Goal: Task Accomplishment & Management: Complete application form

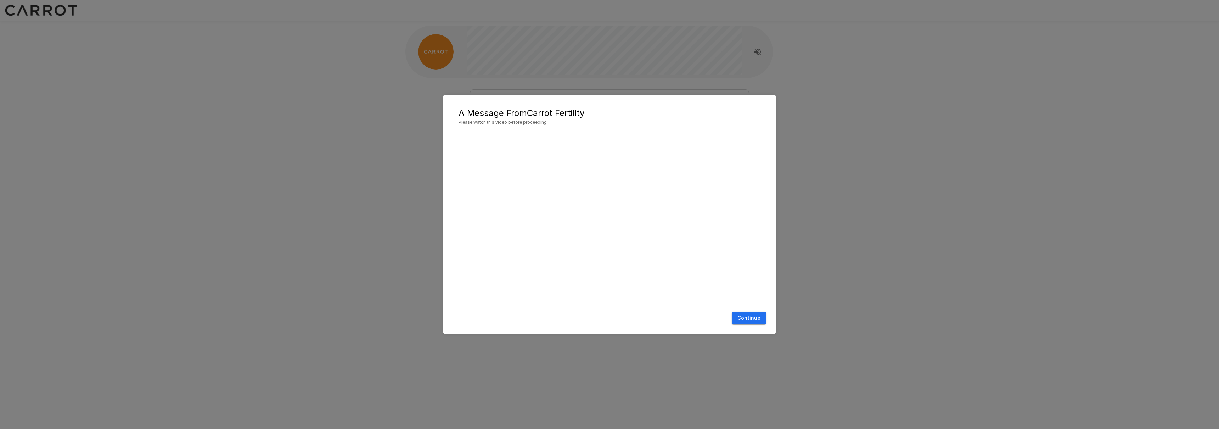
click at [759, 318] on button "Continue" at bounding box center [749, 317] width 34 height 13
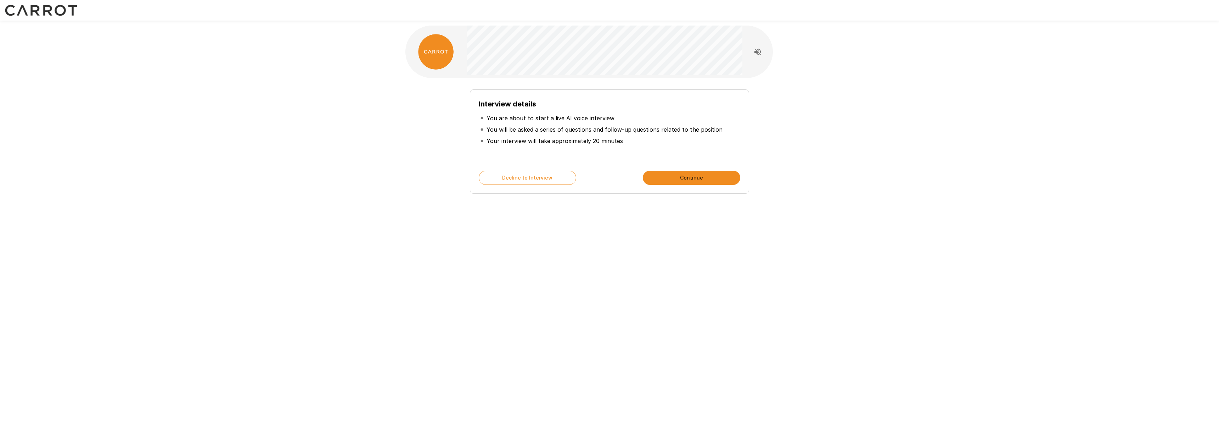
click at [706, 181] on button "Continue" at bounding box center [691, 178] width 97 height 14
click at [254, 135] on div "How to answer Speak naturally and provide as much detail as possible - your ide…" at bounding box center [609, 126] width 1219 height 253
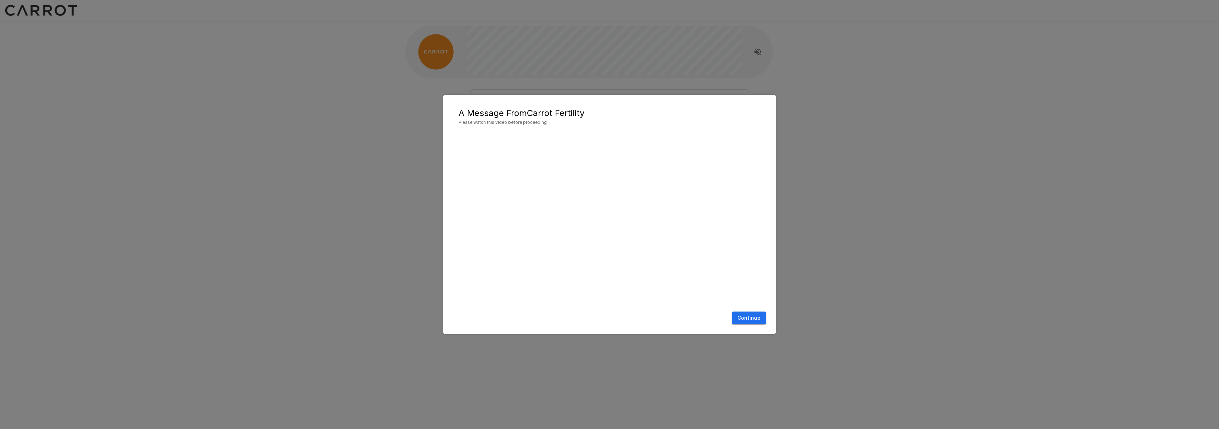
click at [759, 328] on div "A Message From Carrot Fertility Please watch this video before proceeding Conti…" at bounding box center [609, 215] width 333 height 240
click at [757, 319] on button "Continue" at bounding box center [749, 317] width 34 height 13
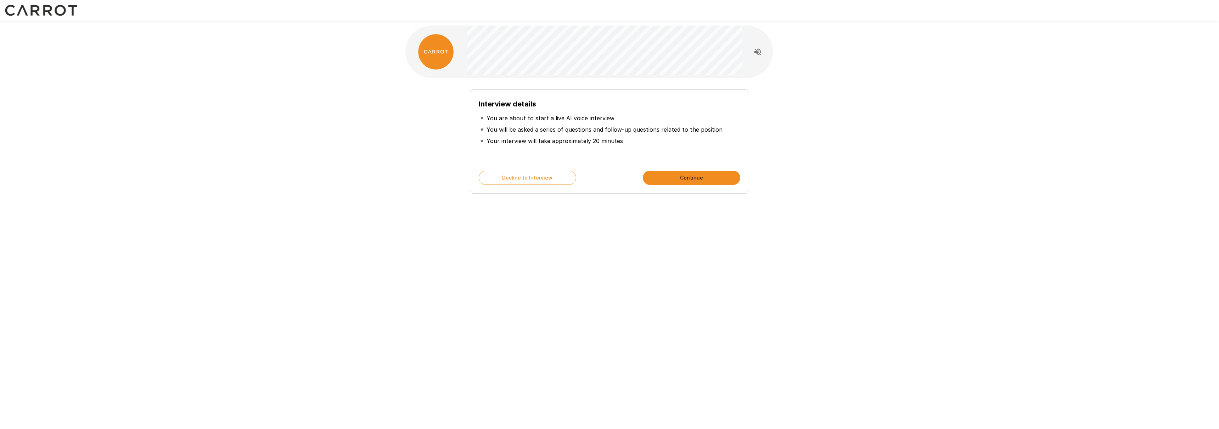
click at [865, 292] on div "Interview details You are about to start a live AI voice interview You will be …" at bounding box center [609, 214] width 1219 height 429
click at [418, 202] on div "Interview details You are about to start a live AI voice interview You will be …" at bounding box center [609, 126] width 425 height 253
click at [700, 181] on button "Continue" at bounding box center [691, 178] width 97 height 14
click at [704, 204] on div "How to answer Speak naturally and provide as much detail as possible - your ide…" at bounding box center [609, 126] width 425 height 253
click at [703, 183] on button "Continue" at bounding box center [691, 178] width 97 height 14
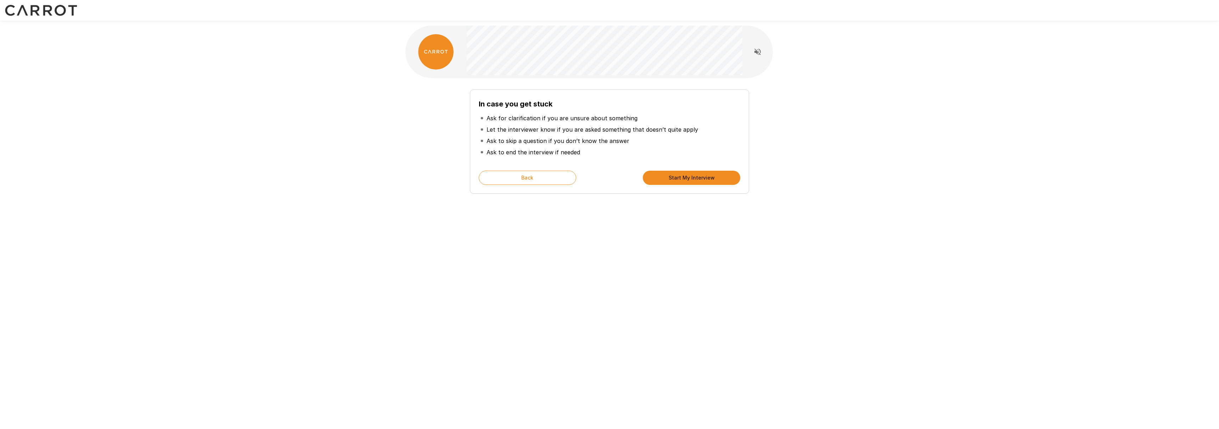
click at [703, 183] on button "Start My Interview" at bounding box center [691, 178] width 97 height 14
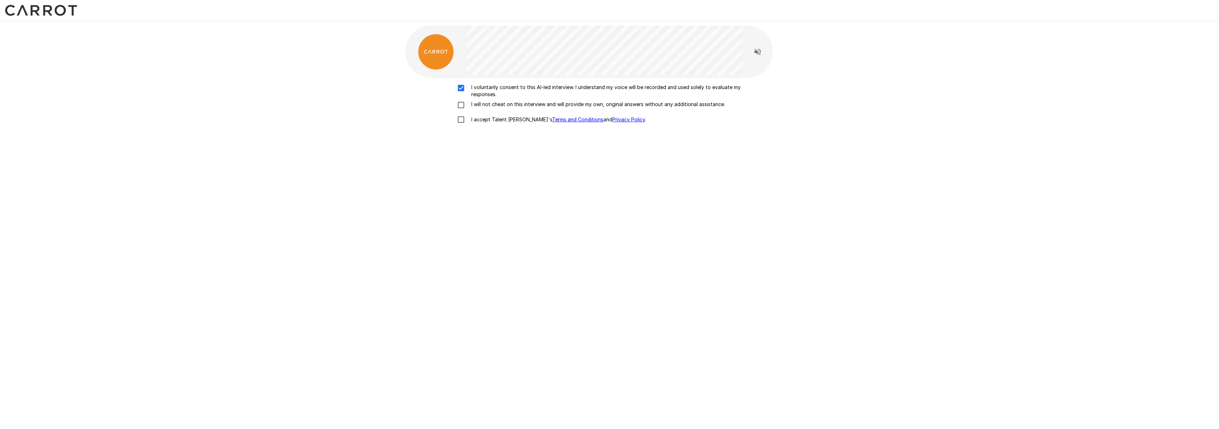
click at [463, 96] on label "I voluntarily consent to this AI-led interview. I understand my voice will be r…" at bounding box center [610, 91] width 312 height 14
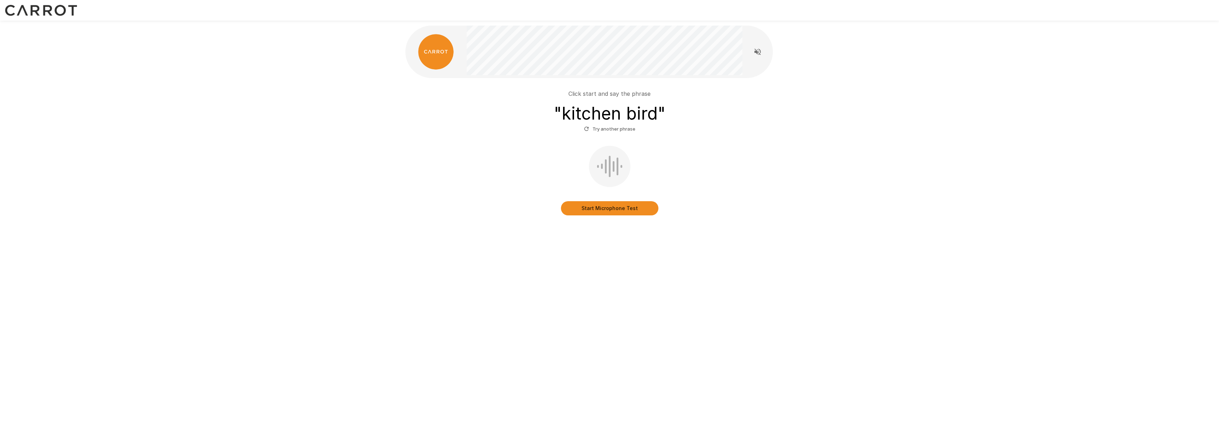
click at [637, 216] on div "Click start and say the phrase " kitchen bird " Try another phrase Start Microp…" at bounding box center [610, 148] width 408 height 140
click at [633, 210] on button "Start Microphone Test" at bounding box center [609, 208] width 97 height 14
click at [591, 204] on button "Stop & Submit" at bounding box center [609, 208] width 97 height 14
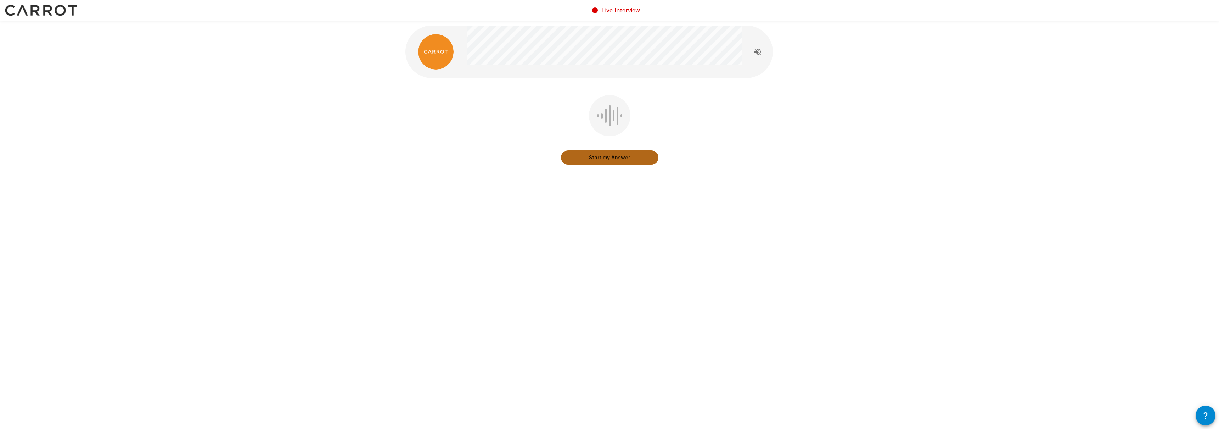
click at [616, 158] on button "Start my Answer" at bounding box center [609, 157] width 97 height 14
click at [615, 160] on button "Stop & Submit" at bounding box center [609, 157] width 97 height 14
click at [615, 160] on div "Stop & Submit" at bounding box center [610, 135] width 408 height 80
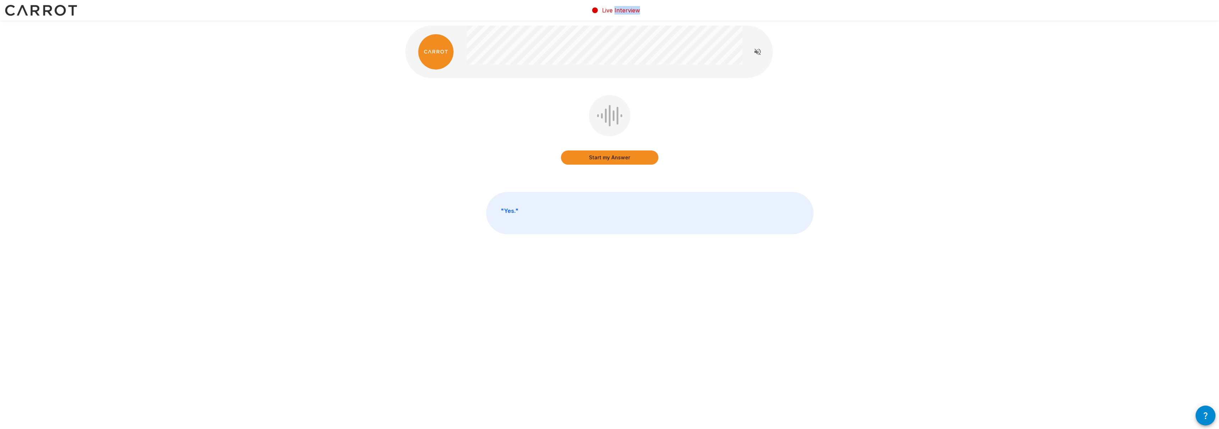
click at [621, 158] on button "Start my Answer" at bounding box center [609, 157] width 97 height 14
click at [621, 158] on button "Stop & Submit" at bounding box center [609, 157] width 97 height 14
click at [621, 158] on button "Start my Answer" at bounding box center [609, 157] width 97 height 14
click at [621, 158] on button "Stop & Submit" at bounding box center [609, 157] width 97 height 14
click at [621, 158] on button "Start my Answer" at bounding box center [609, 157] width 97 height 14
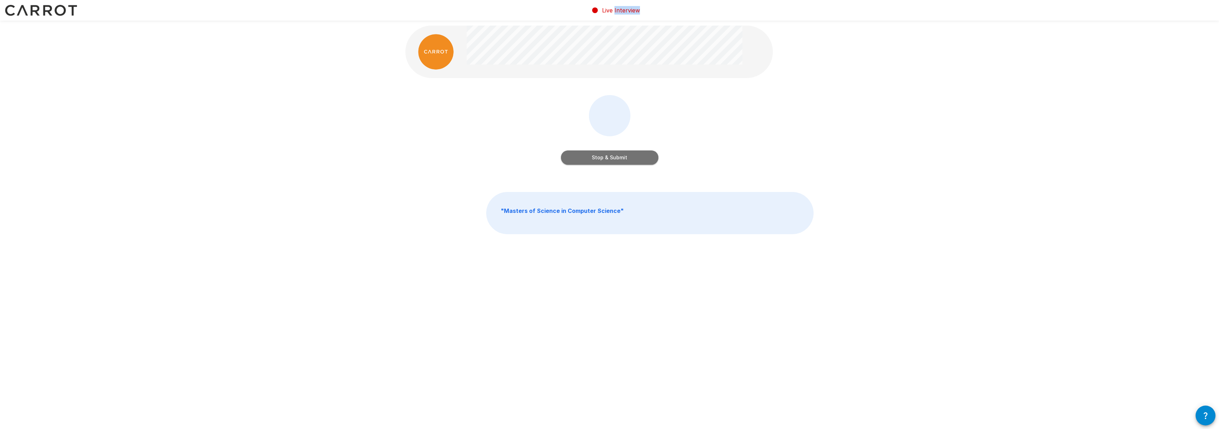
click at [621, 158] on button "Stop & Submit" at bounding box center [609, 157] width 97 height 14
click at [621, 158] on button "Start my Answer" at bounding box center [609, 157] width 97 height 14
click at [621, 158] on button "Stop & Submit" at bounding box center [609, 157] width 97 height 14
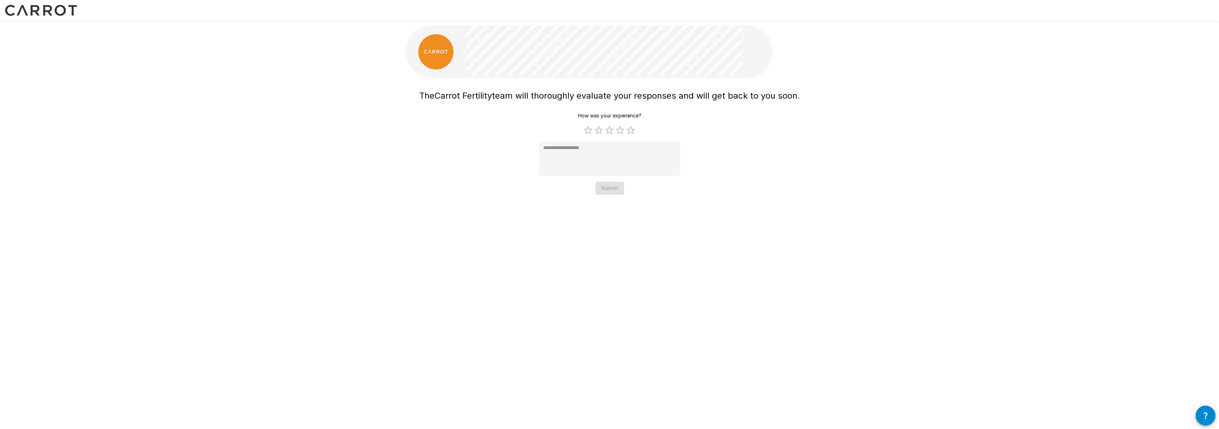
type textarea "*"
click at [387, 179] on div "The Carrot Fertility team will thoroughly evaluate your responses and will get …" at bounding box center [609, 111] width 1219 height 223
